Goal: Task Accomplishment & Management: Manage account settings

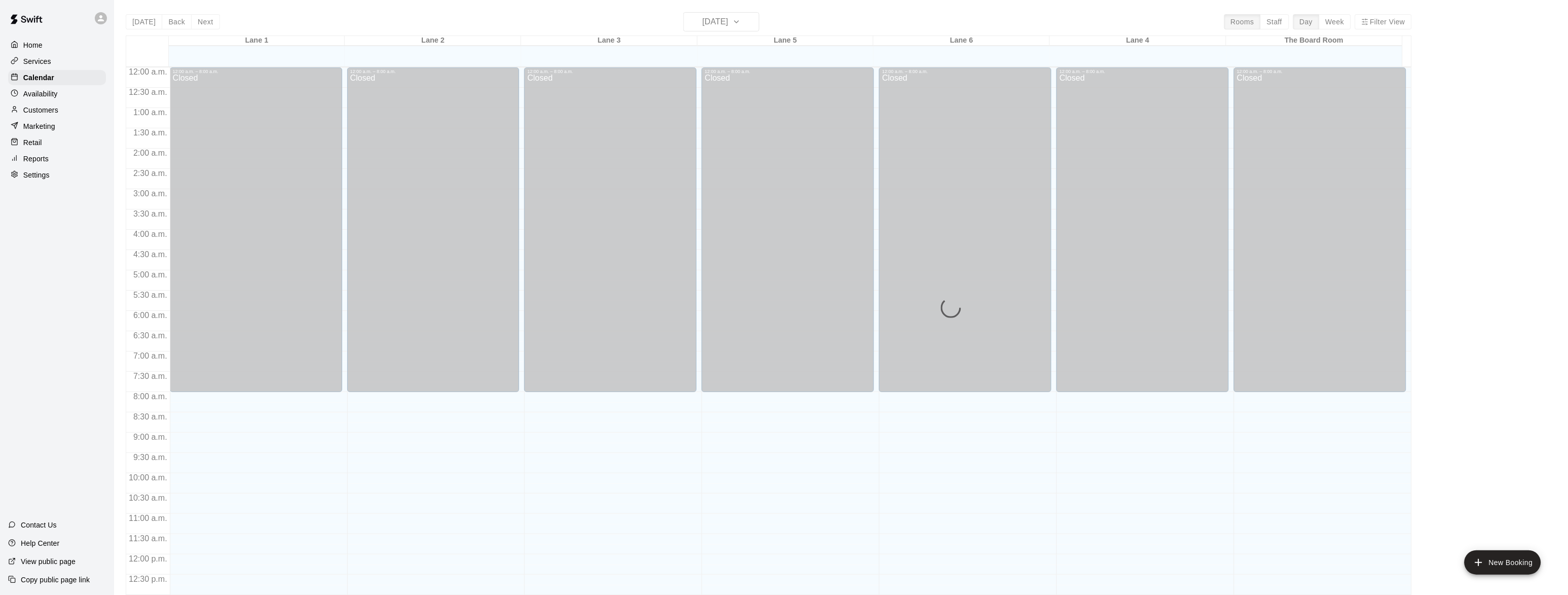
scroll to position [404, 0]
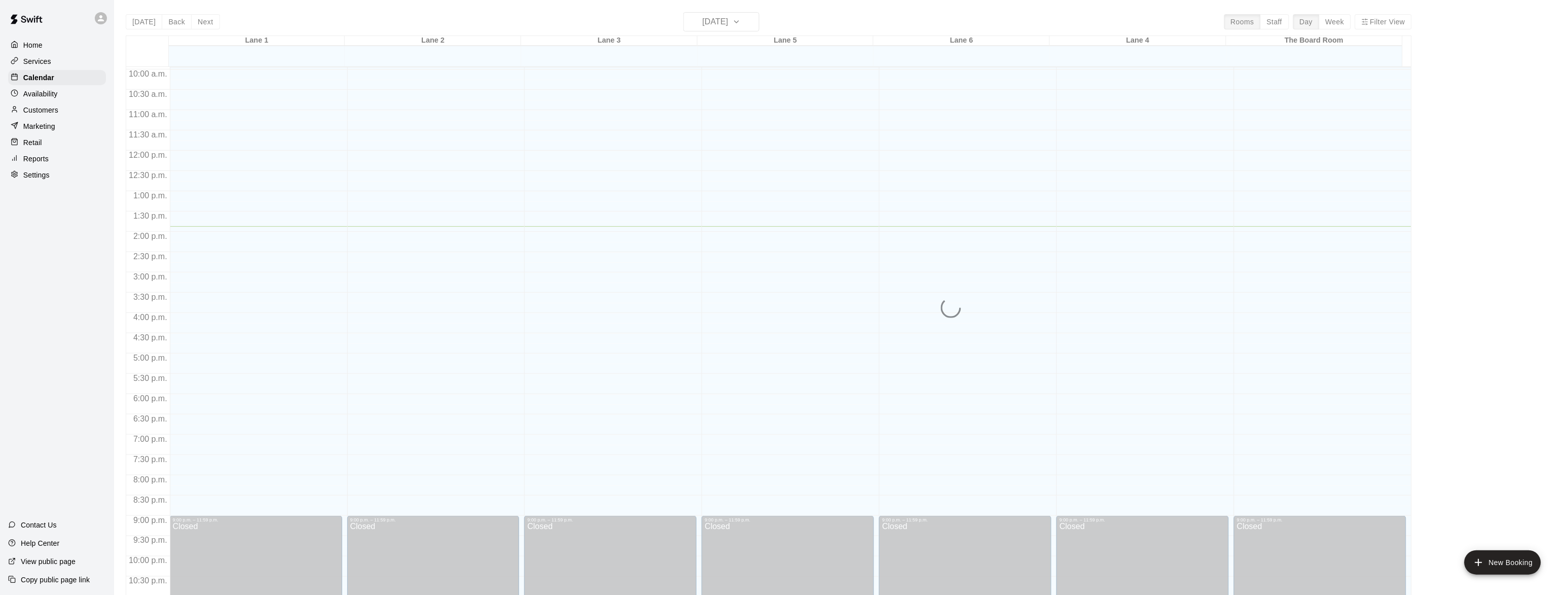
click at [32, 109] on p "Customers" at bounding box center [40, 110] width 35 height 10
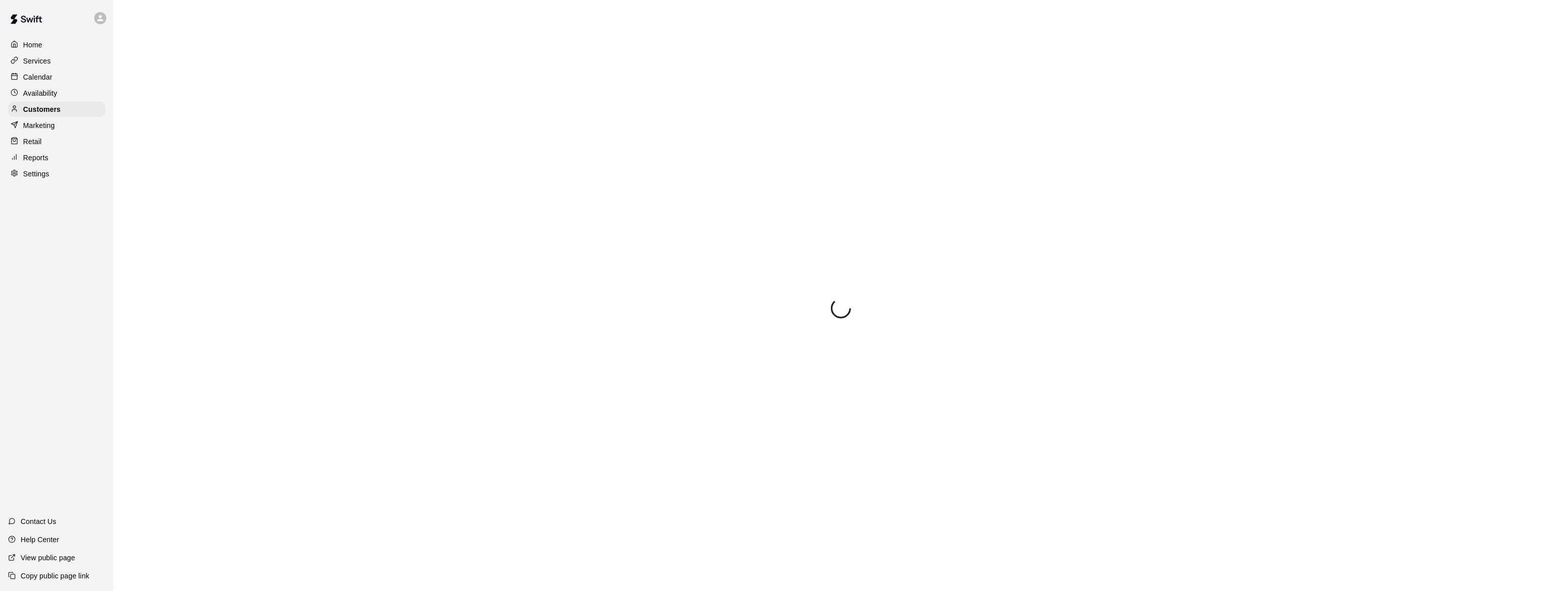
click at [46, 127] on p "Marketing" at bounding box center [39, 125] width 32 height 10
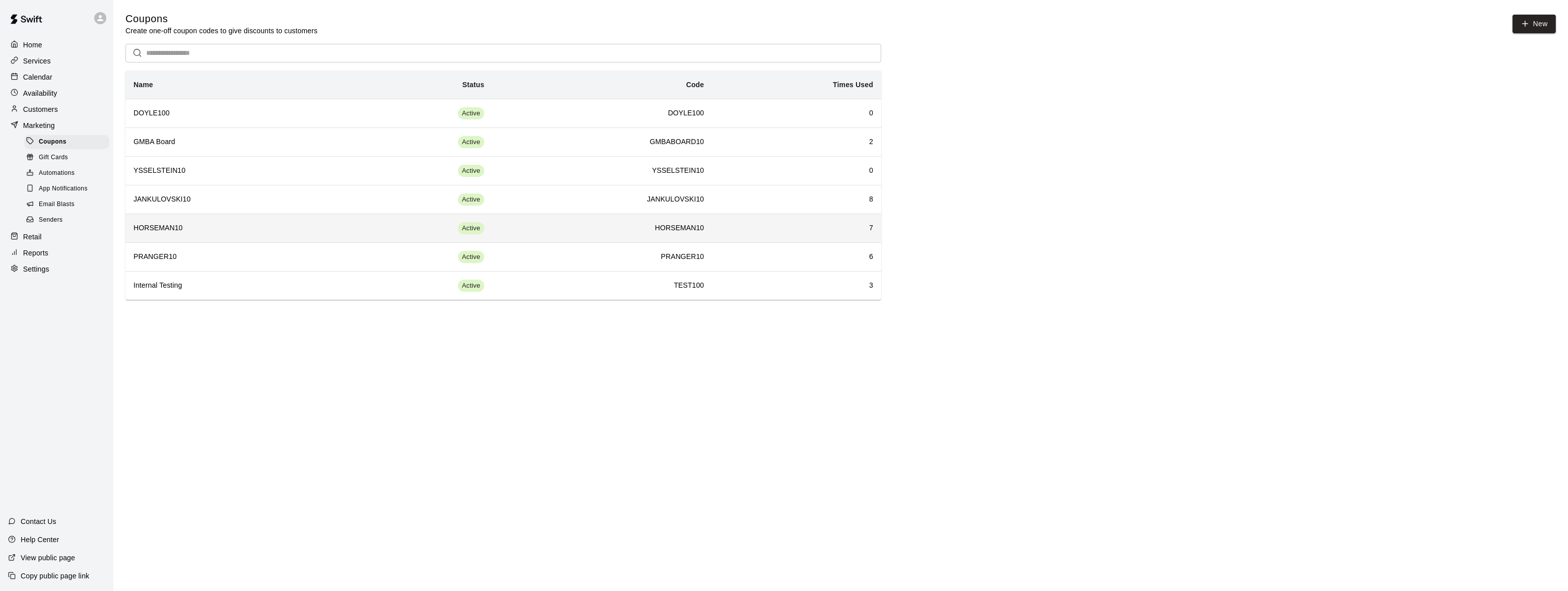
click at [155, 222] on th "HORSEMAN10" at bounding box center [235, 228] width 220 height 29
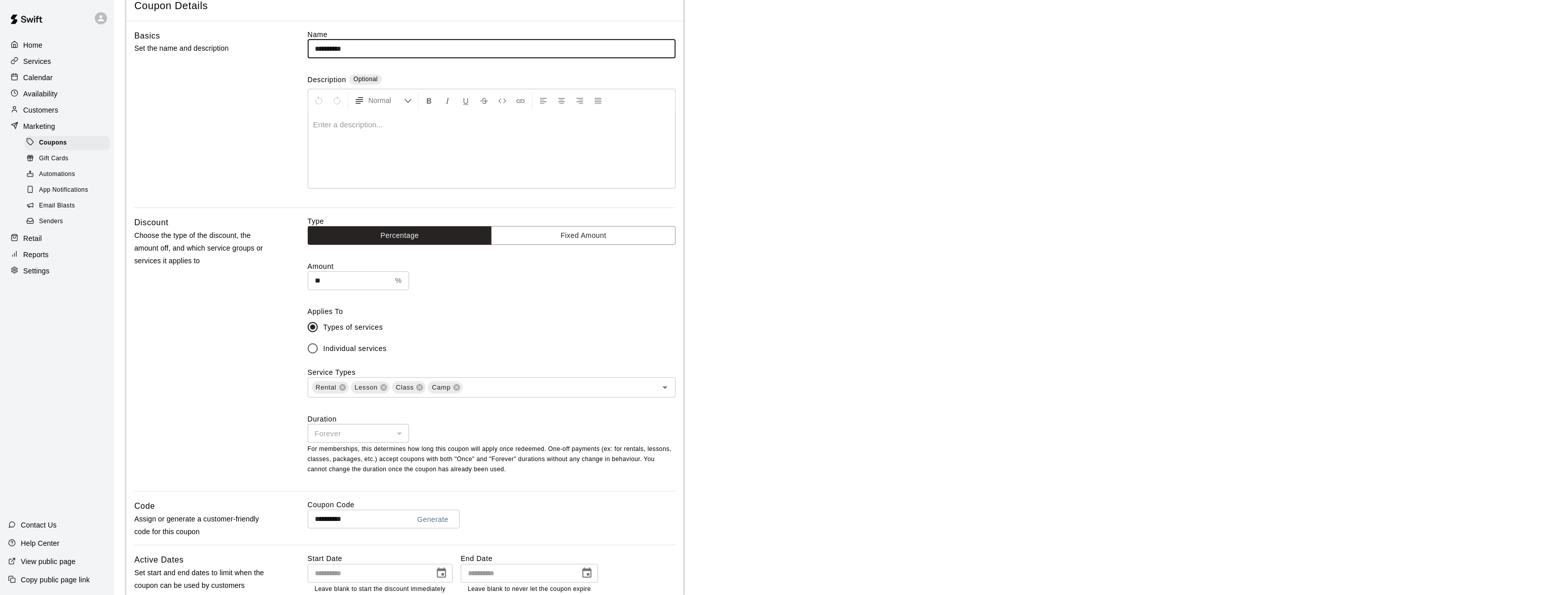
scroll to position [123, 0]
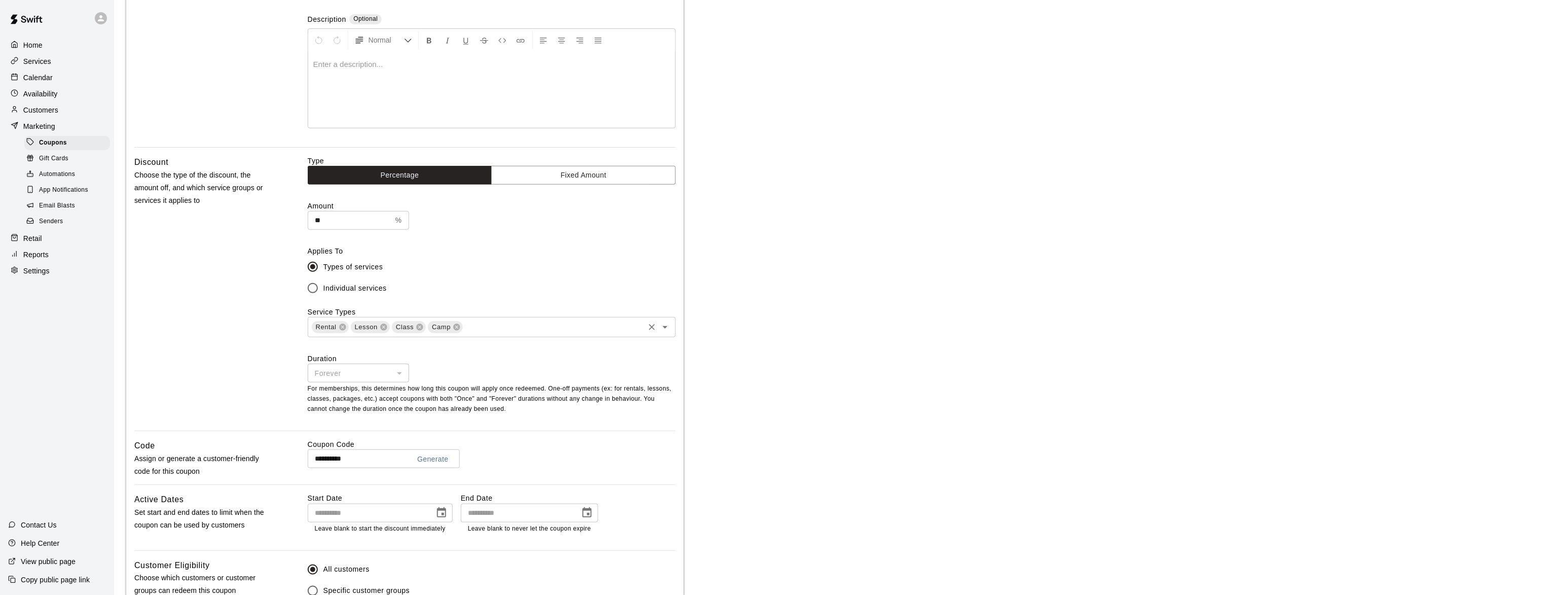
click at [668, 328] on icon "Open" at bounding box center [665, 327] width 12 height 12
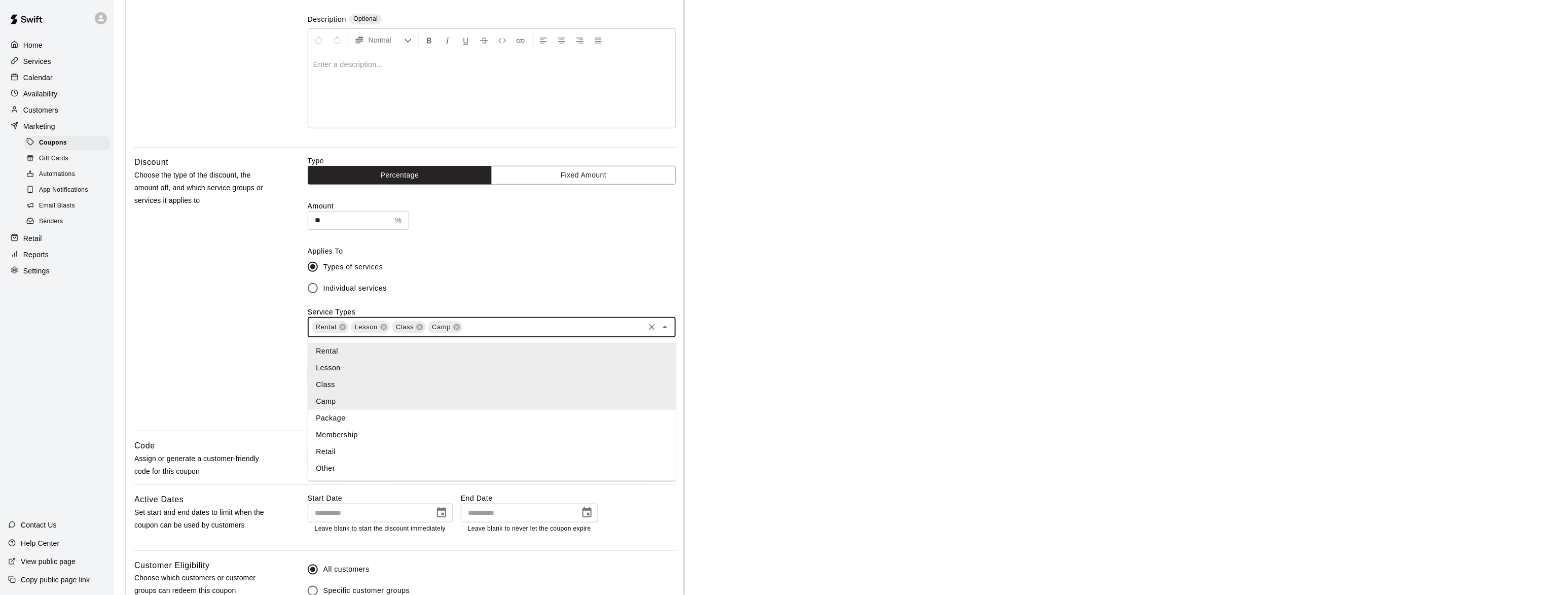
click at [352, 415] on li "Package" at bounding box center [491, 418] width 368 height 17
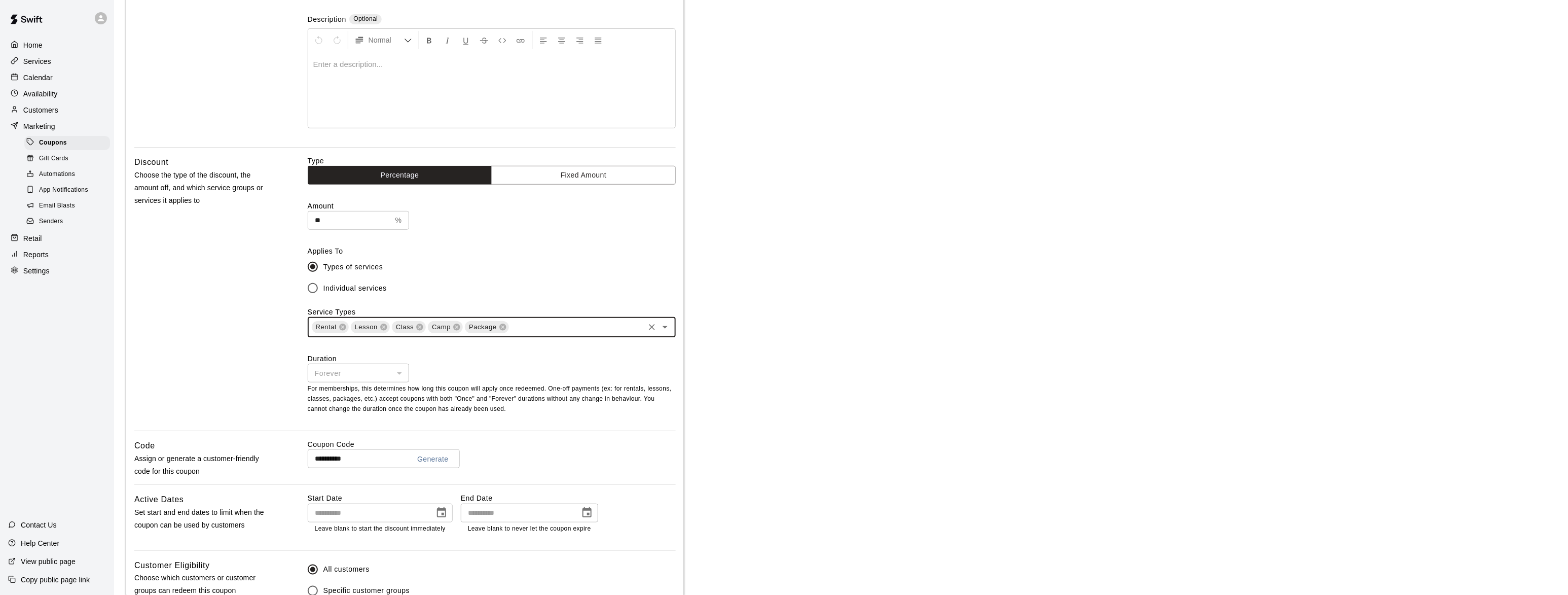
click at [666, 328] on icon "Open" at bounding box center [665, 327] width 12 height 12
click at [584, 282] on label "Individual services" at bounding box center [484, 288] width 366 height 21
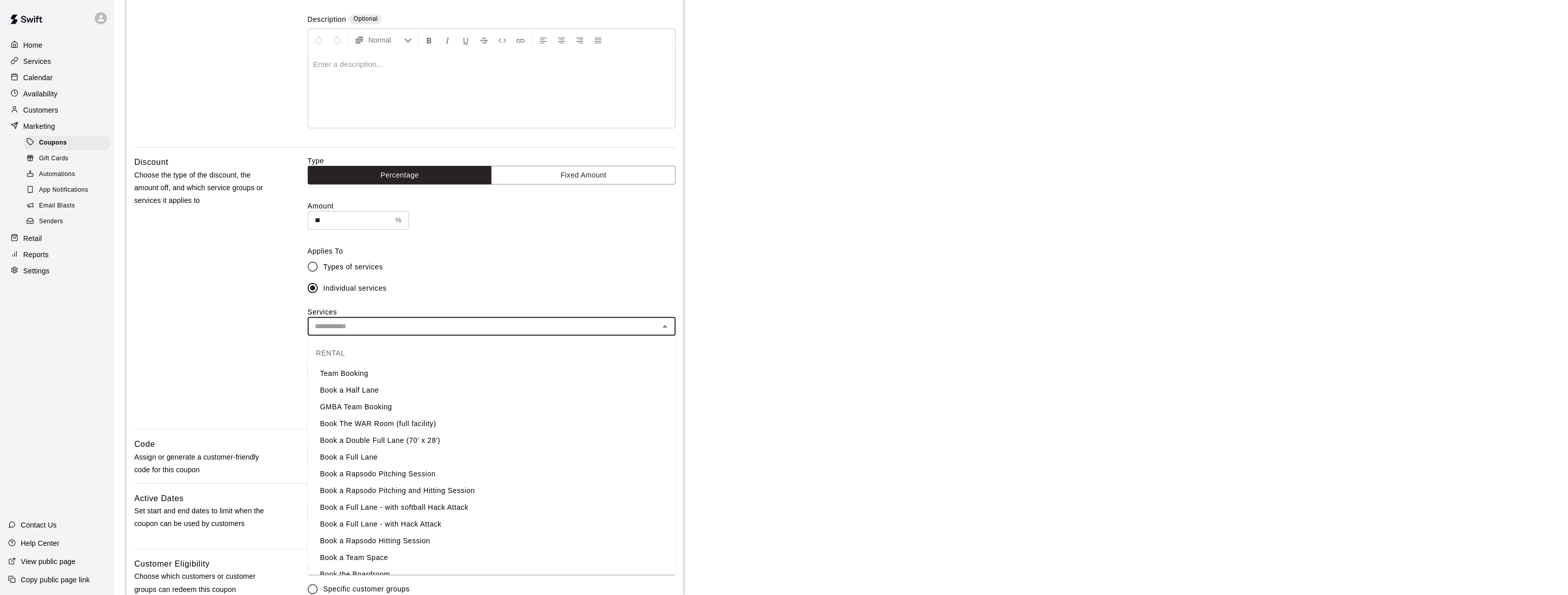
click at [655, 328] on input "text" at bounding box center [483, 326] width 345 height 13
click at [668, 326] on icon "Close" at bounding box center [665, 327] width 12 height 12
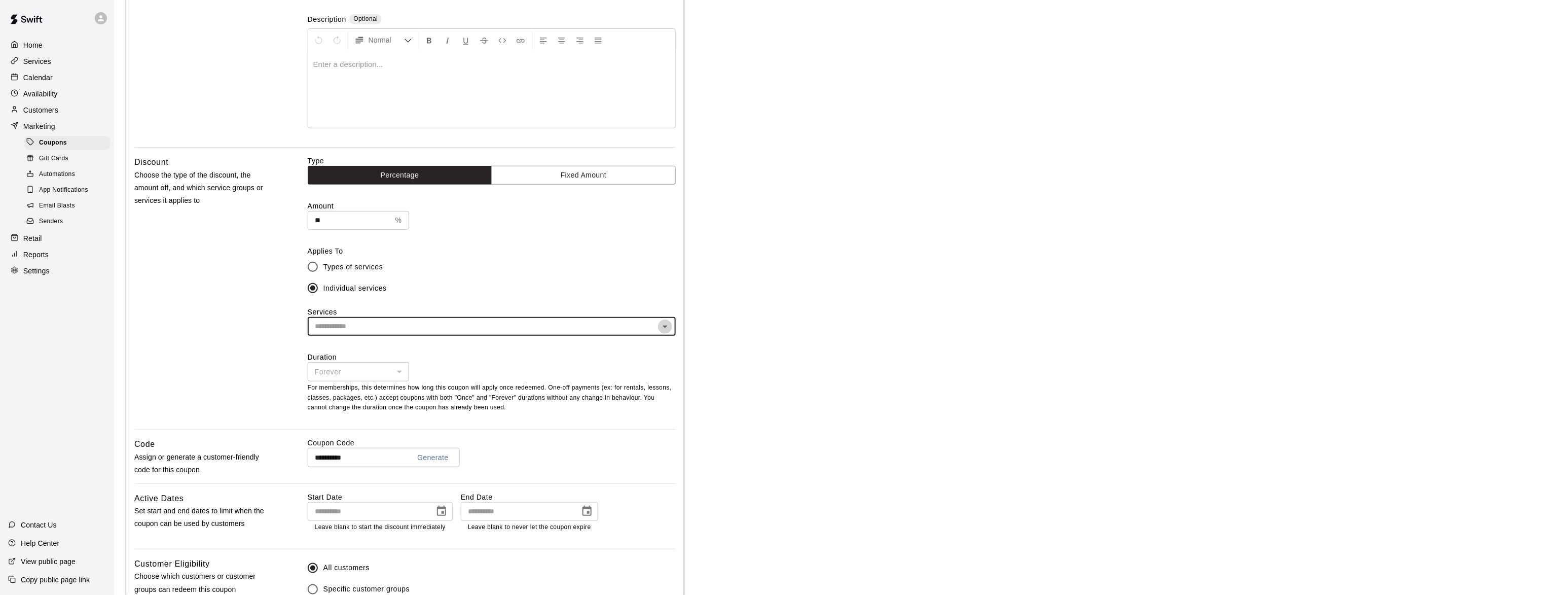
click at [668, 326] on icon "Open" at bounding box center [665, 327] width 12 height 12
click at [472, 278] on label "Individual services" at bounding box center [484, 288] width 366 height 21
click at [664, 325] on icon "Open" at bounding box center [665, 327] width 12 height 12
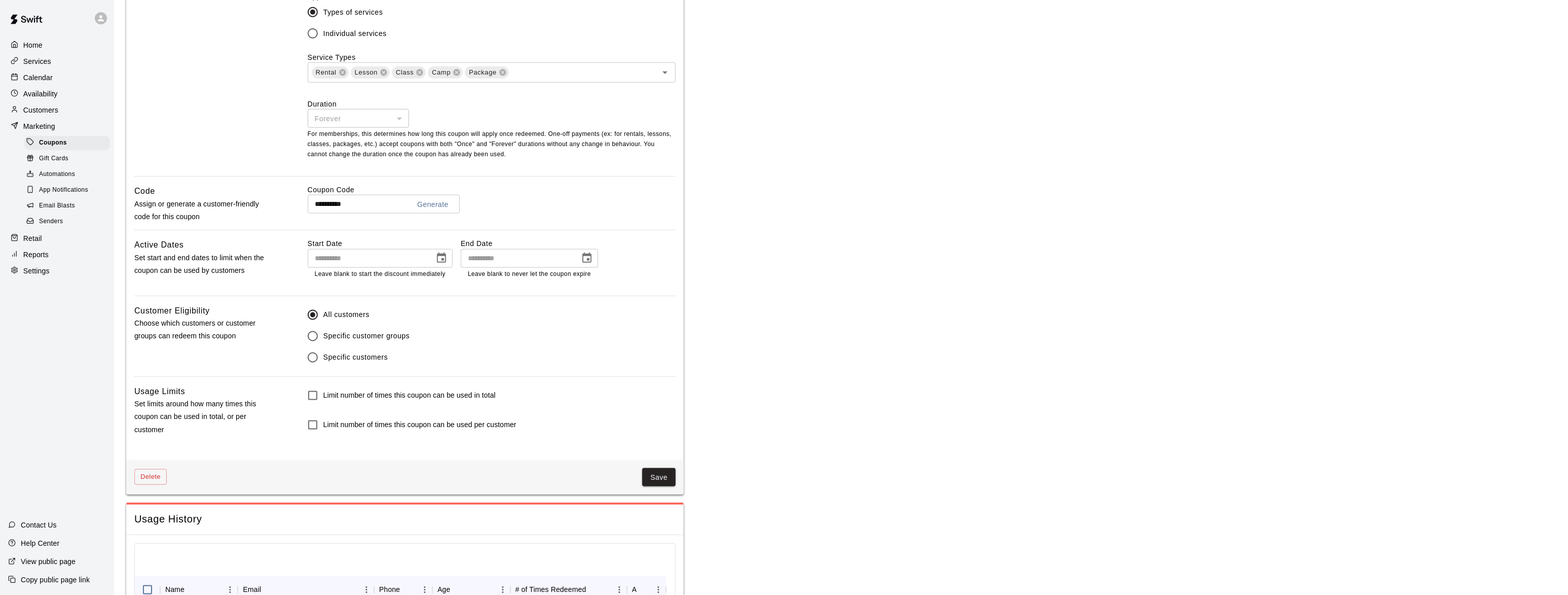
scroll to position [433, 0]
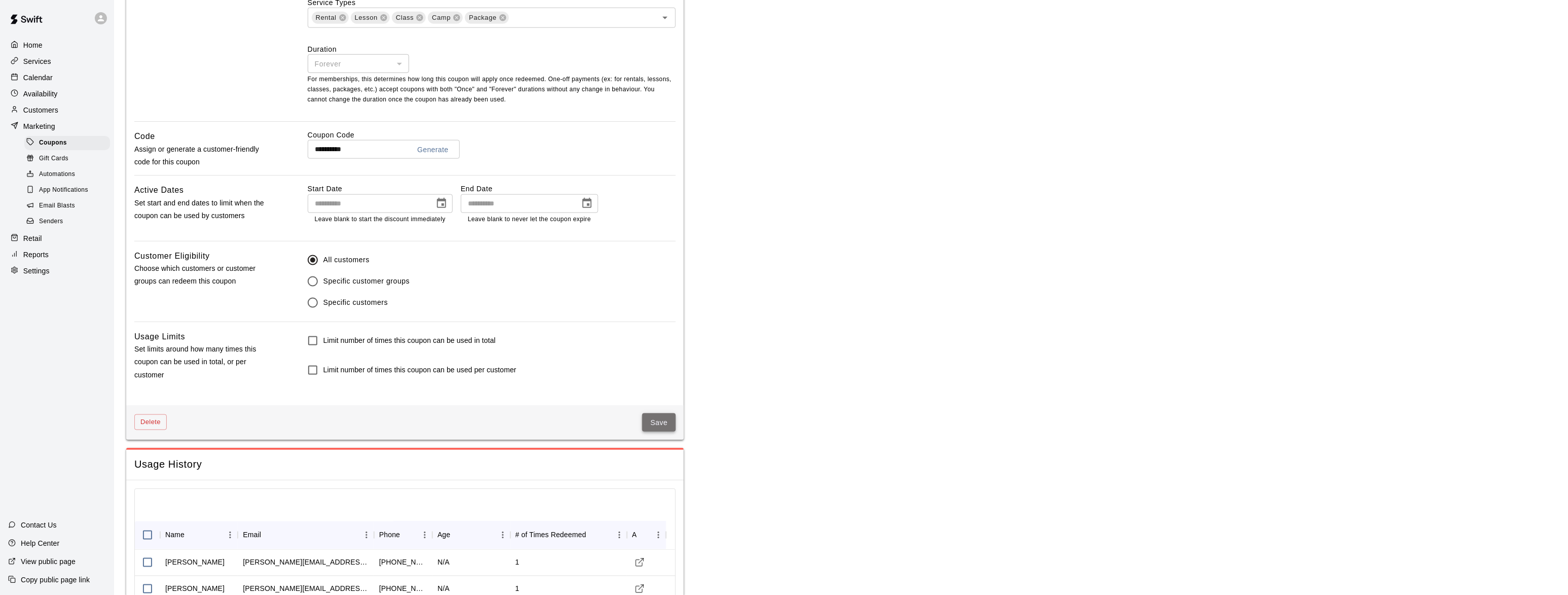
click at [655, 420] on button "Save" at bounding box center [659, 423] width 34 height 19
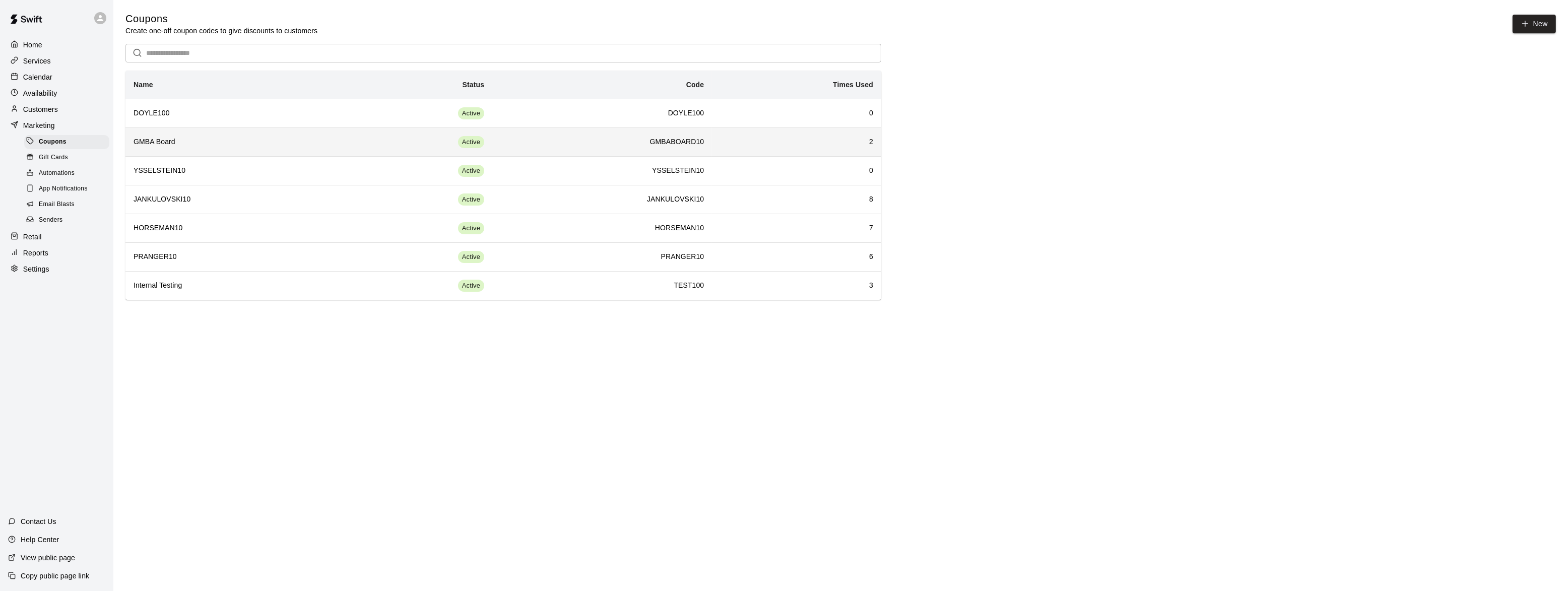
click at [145, 139] on h6 "GMBA Board" at bounding box center [235, 142] width 203 height 11
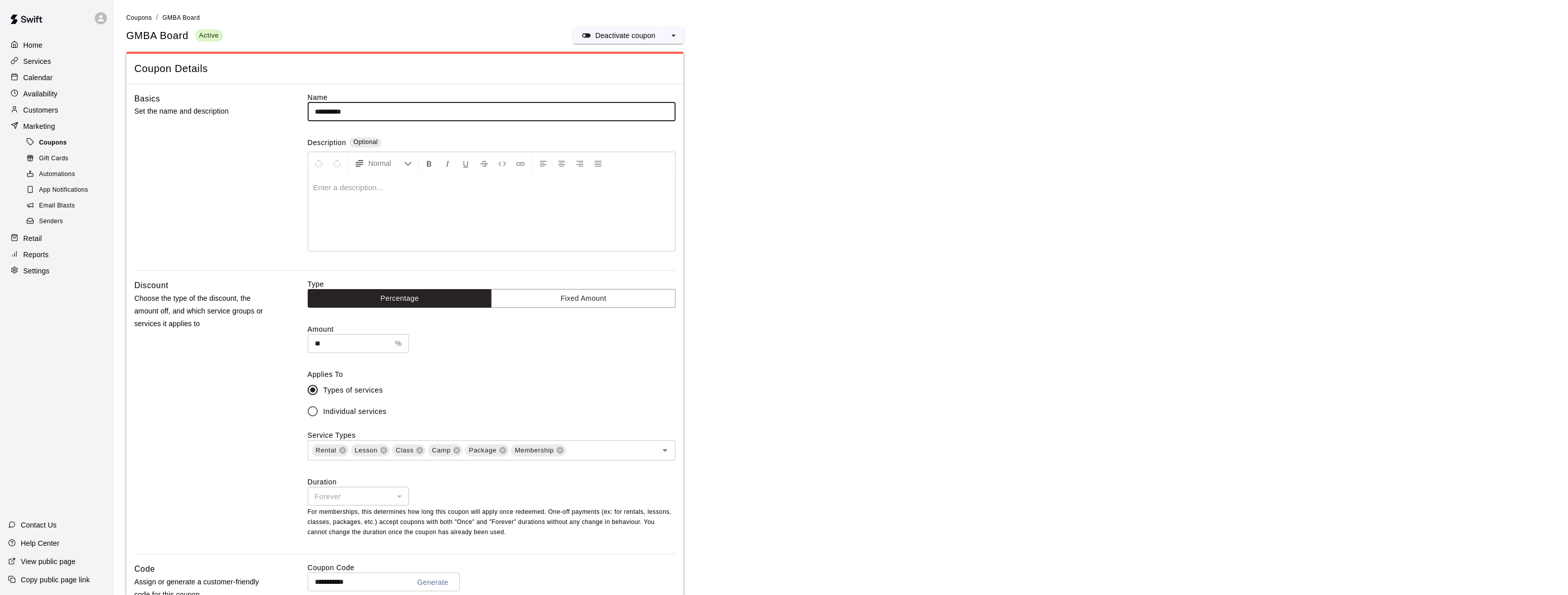
click at [60, 142] on span "Coupons" at bounding box center [53, 143] width 28 height 10
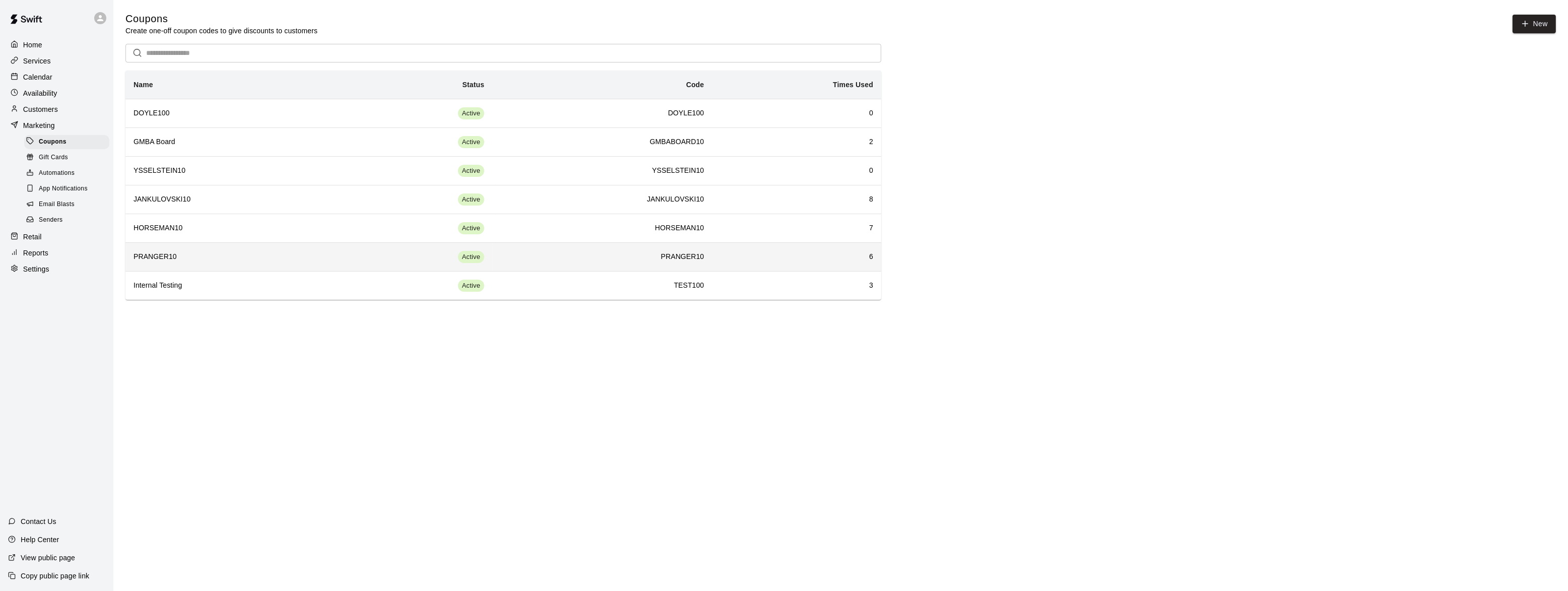
click at [150, 255] on h6 "PRANGER10" at bounding box center [235, 257] width 203 height 11
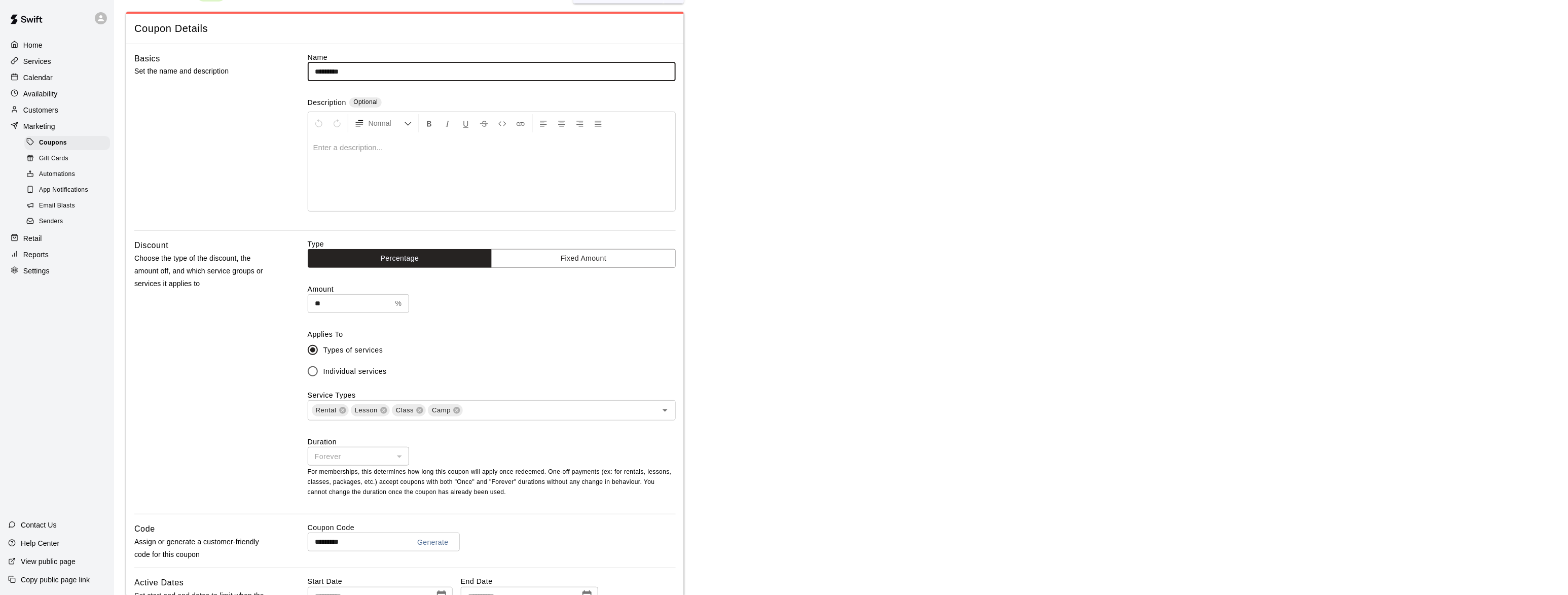
scroll to position [61, 0]
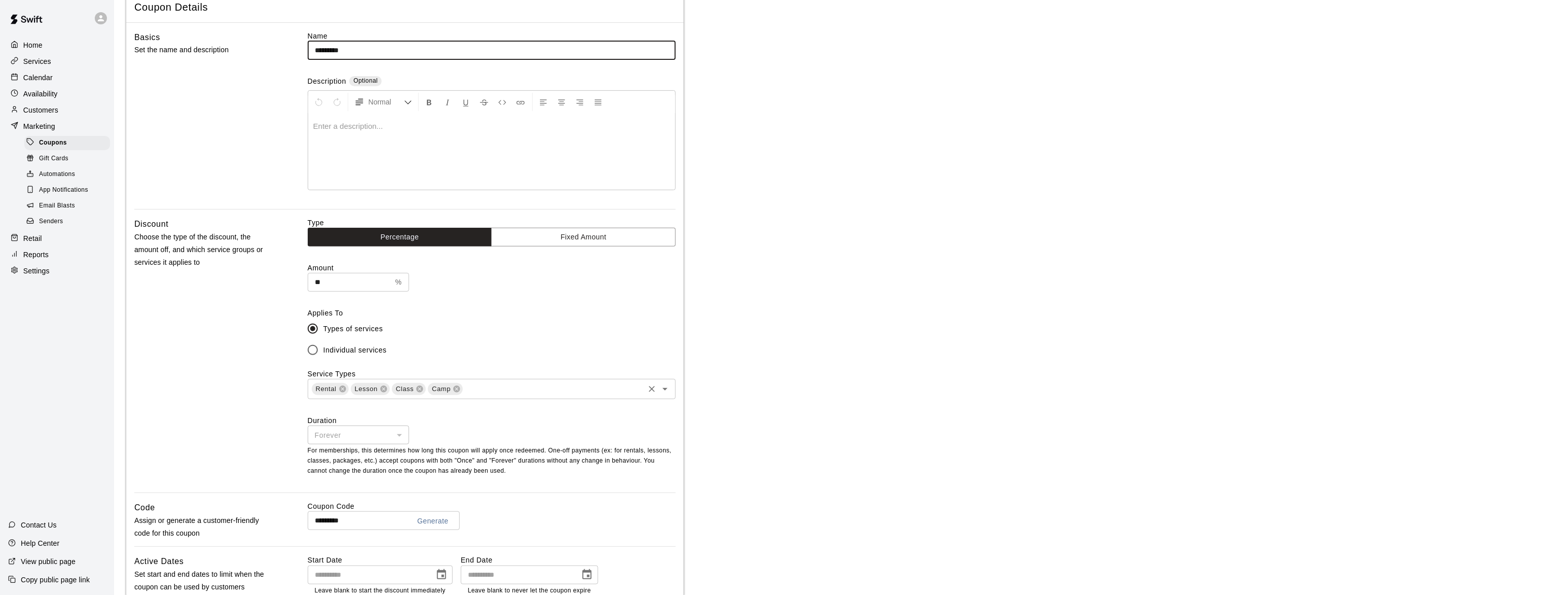
click at [565, 395] on input "text" at bounding box center [553, 389] width 179 height 13
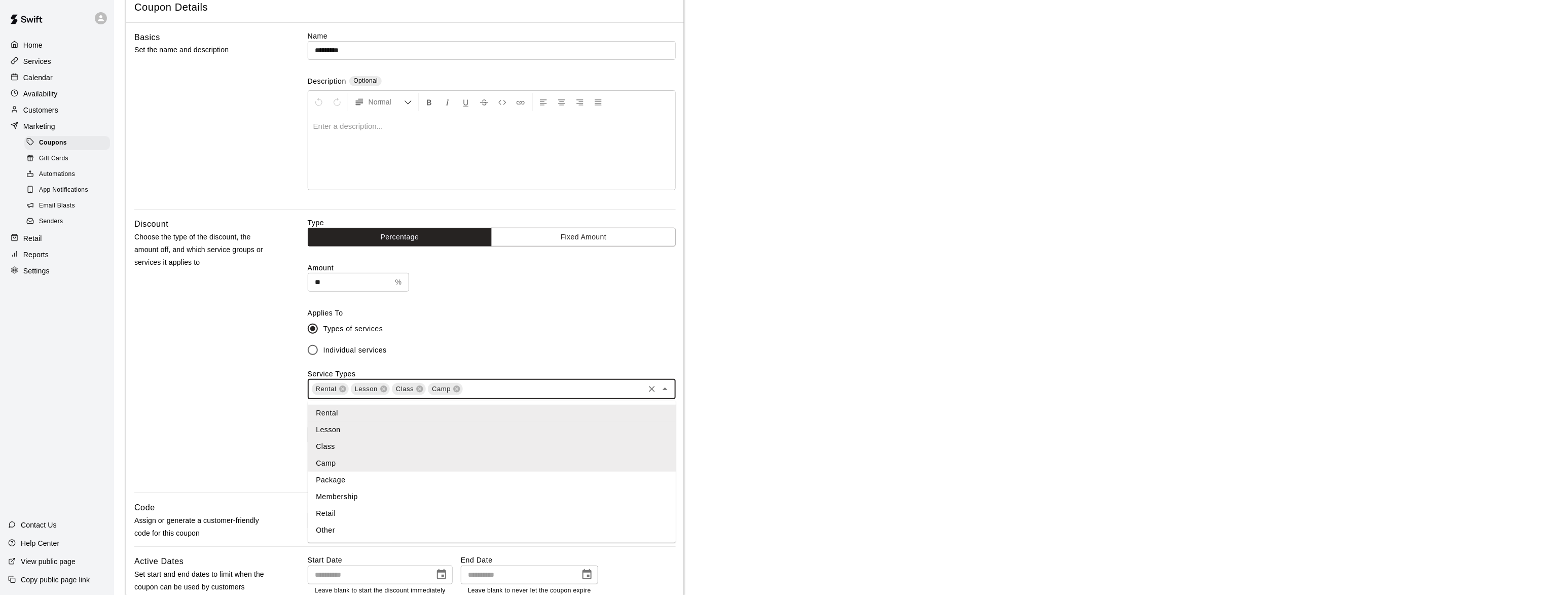
click at [327, 482] on li "Package" at bounding box center [491, 480] width 368 height 17
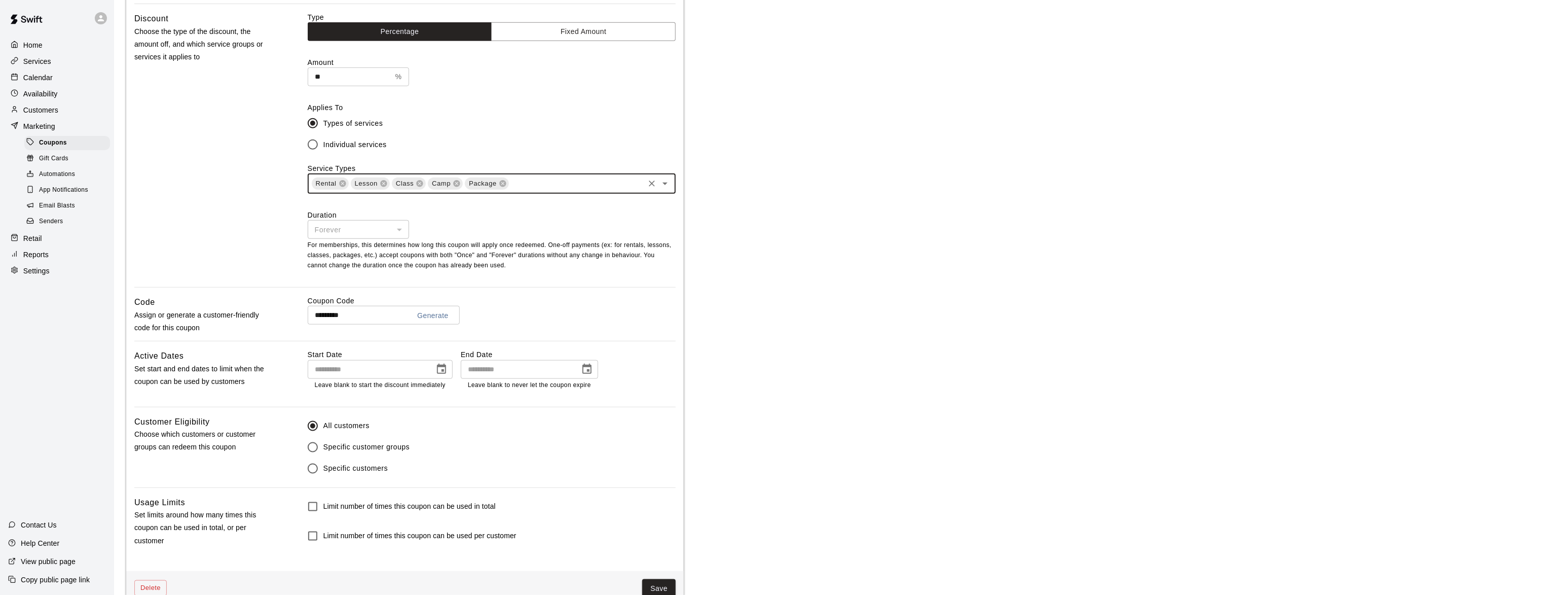
scroll to position [309, 0]
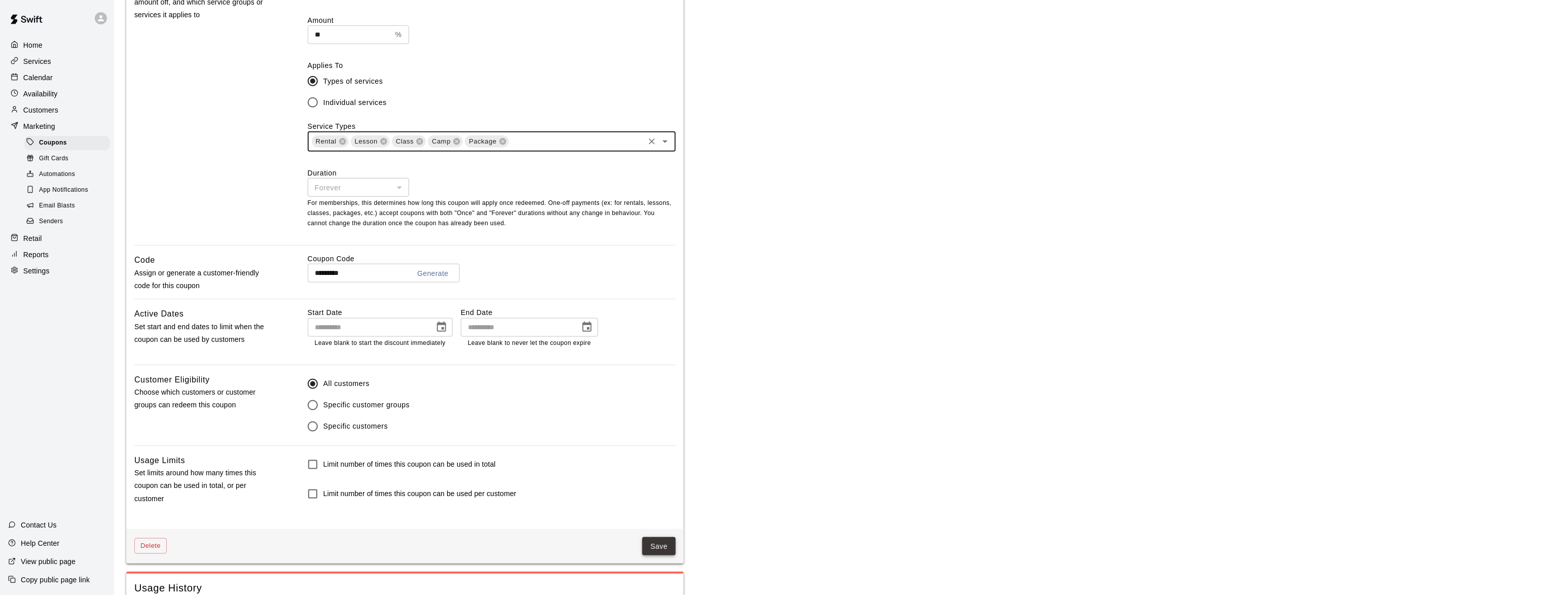
click at [664, 545] on button "Save" at bounding box center [659, 547] width 34 height 19
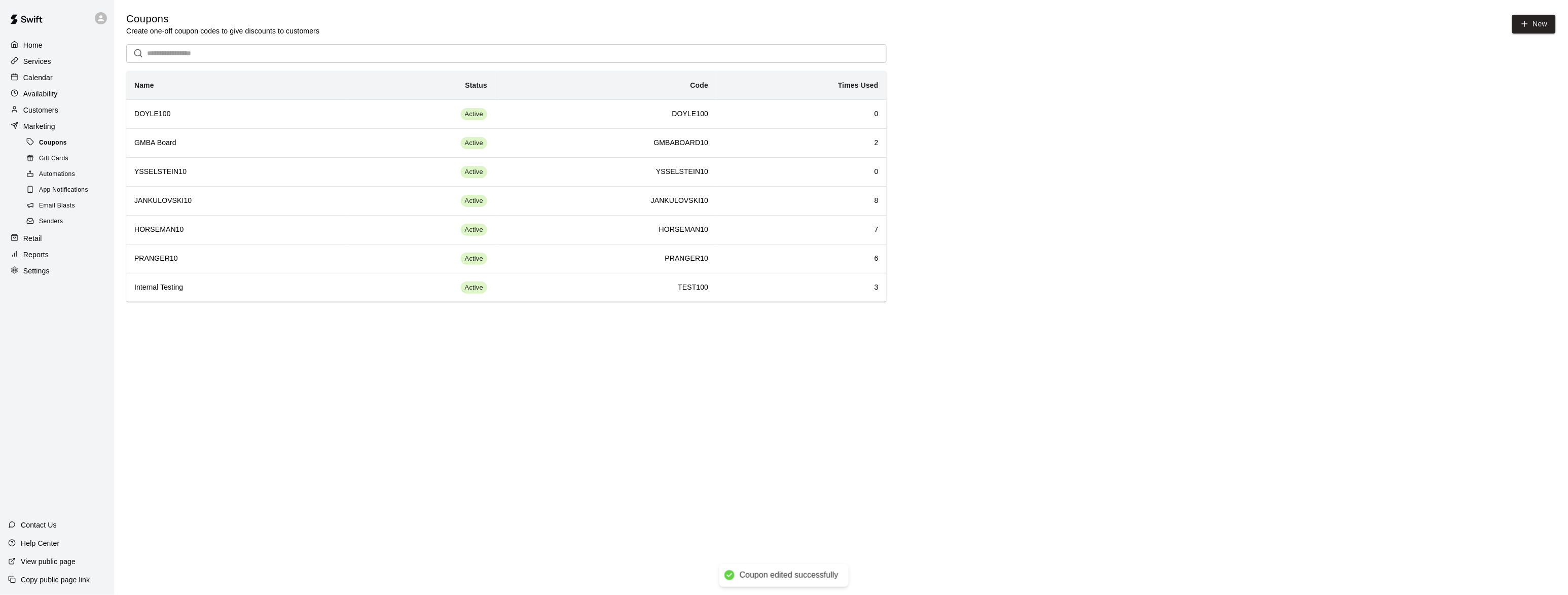
click at [66, 145] on div "Coupons" at bounding box center [67, 143] width 86 height 14
click at [60, 146] on span "Coupons" at bounding box center [53, 143] width 28 height 10
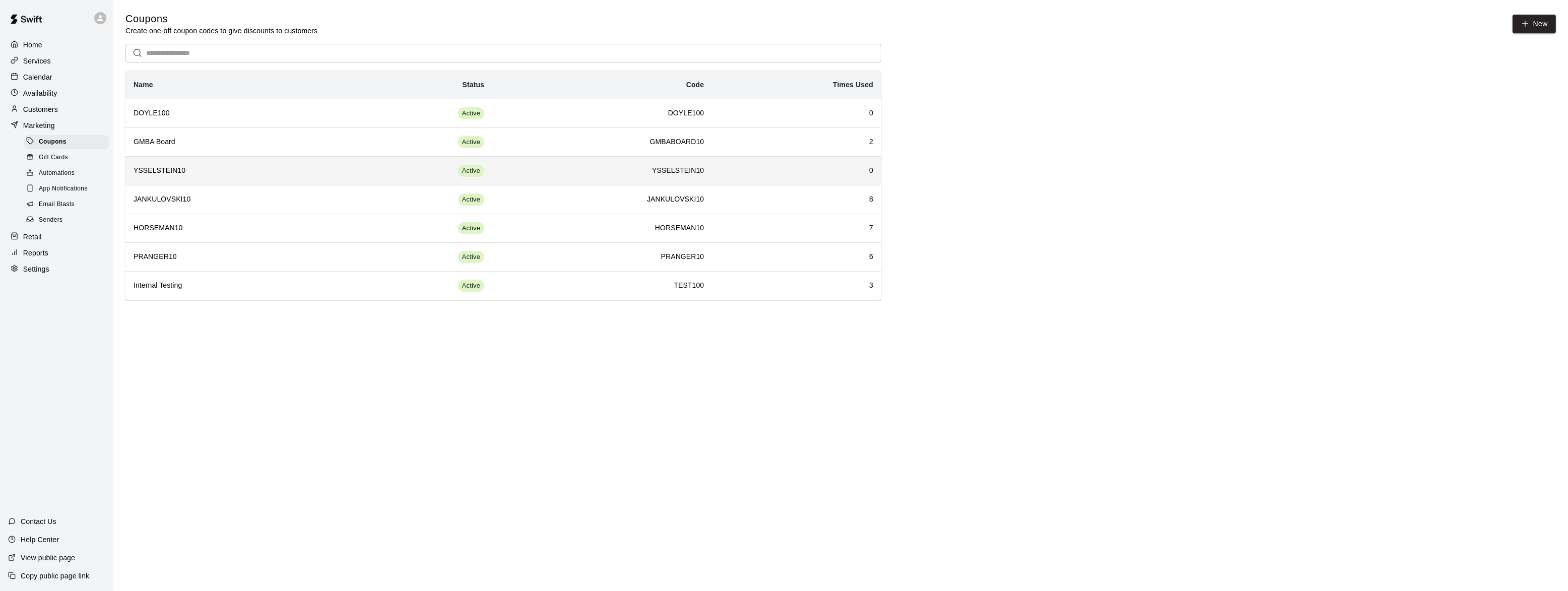
click at [145, 166] on h6 "YSSELSTEIN10" at bounding box center [235, 171] width 203 height 11
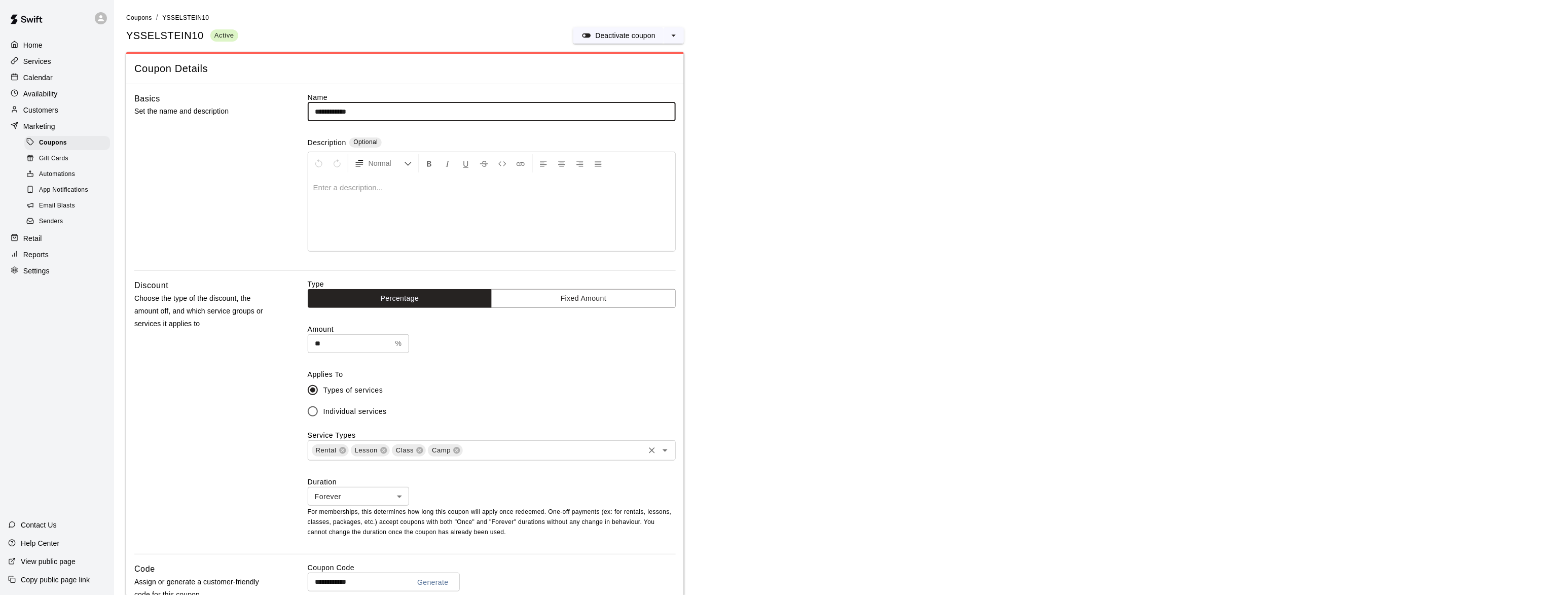
click at [491, 446] on input "text" at bounding box center [553, 450] width 179 height 13
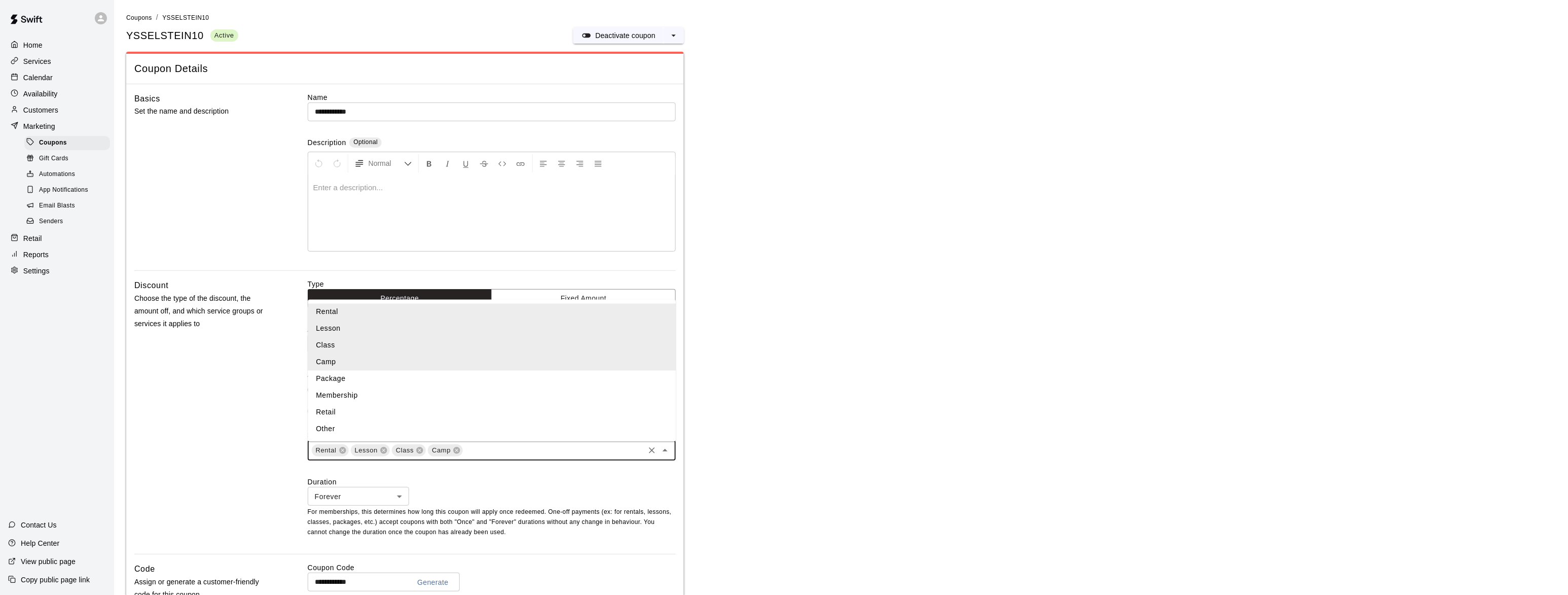
click at [336, 381] on li "Package" at bounding box center [491, 379] width 368 height 17
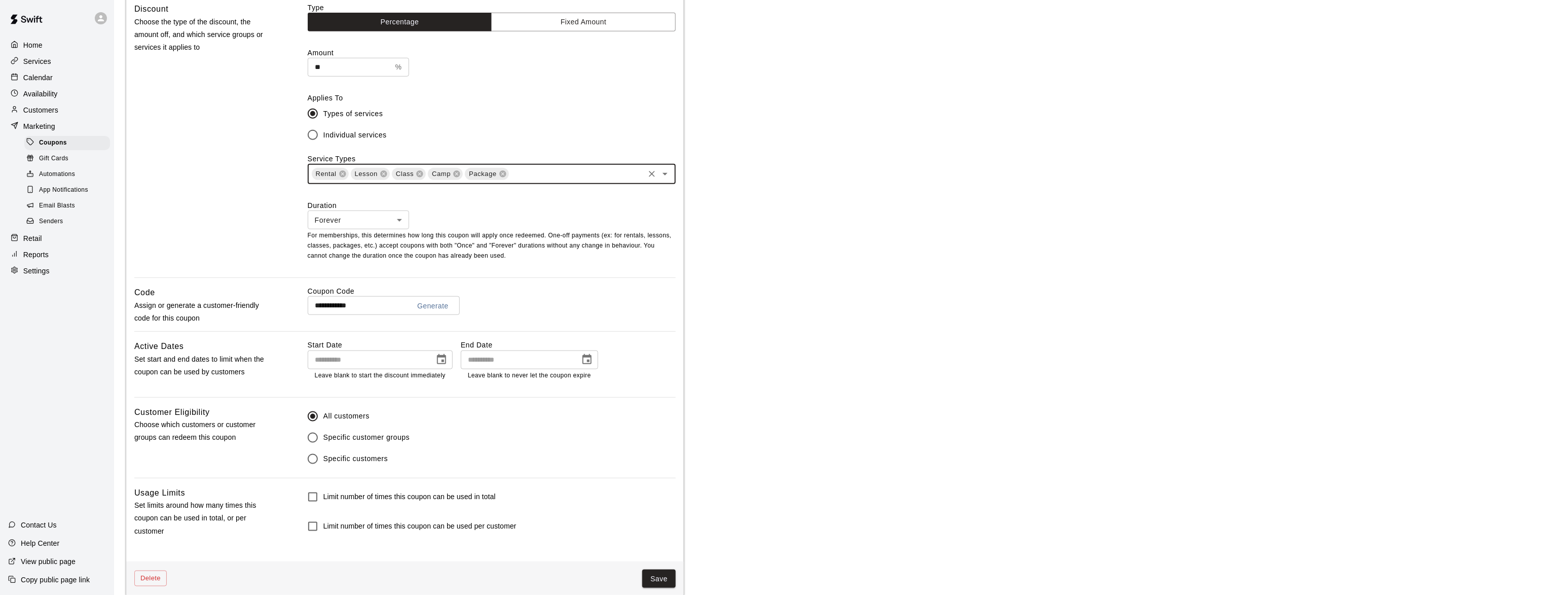
scroll to position [362, 0]
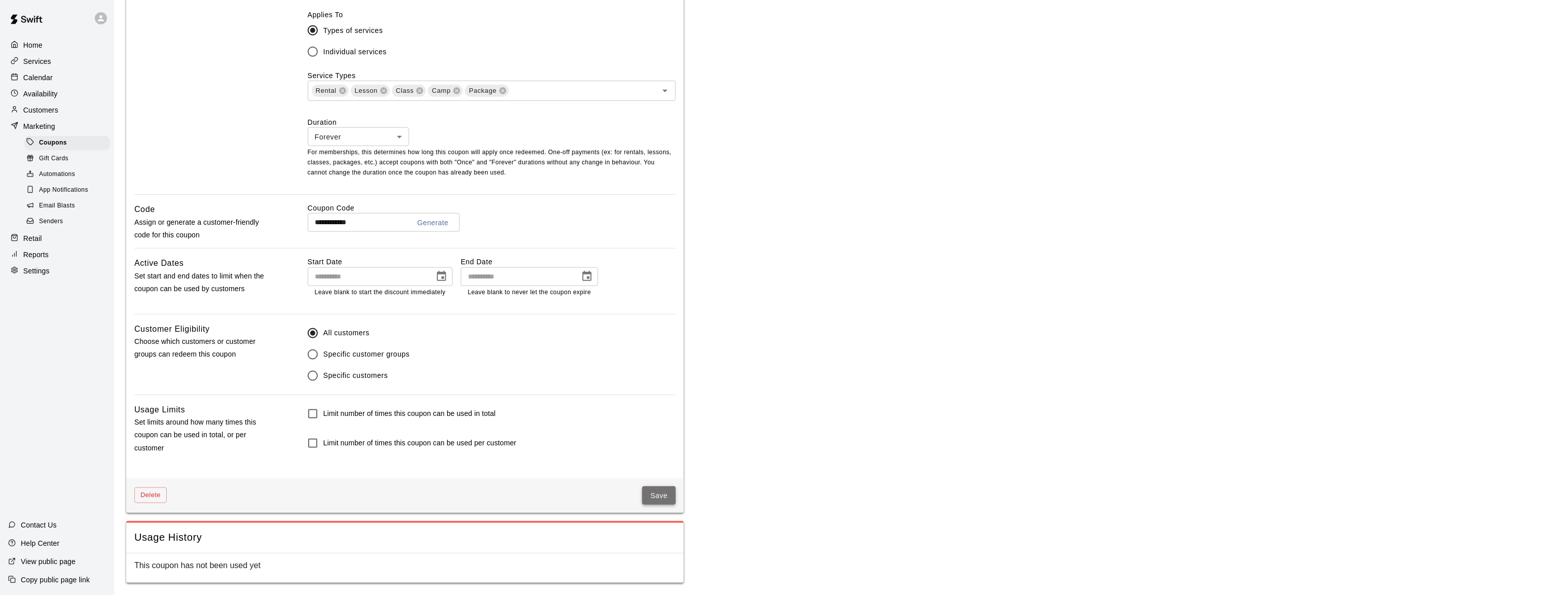
click at [649, 493] on button "Save" at bounding box center [659, 496] width 34 height 19
